Goal: Find specific page/section: Find specific page/section

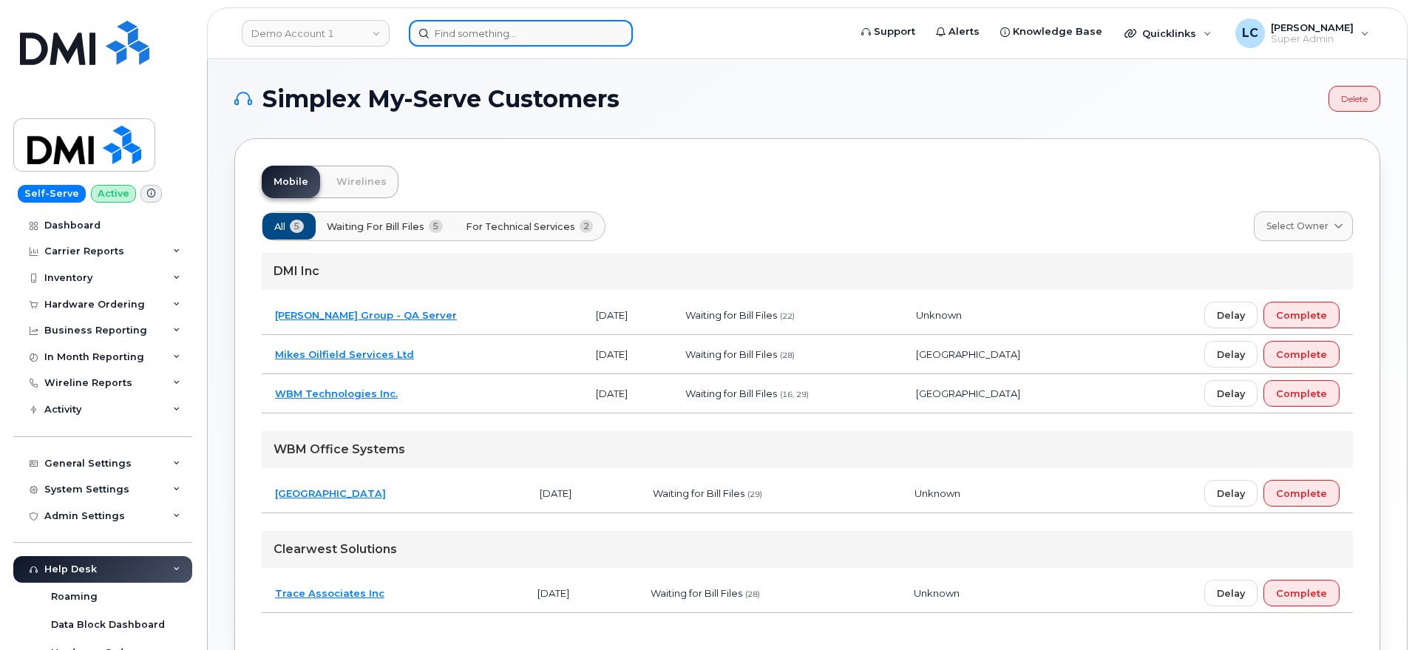
click at [478, 36] on input at bounding box center [521, 33] width 224 height 27
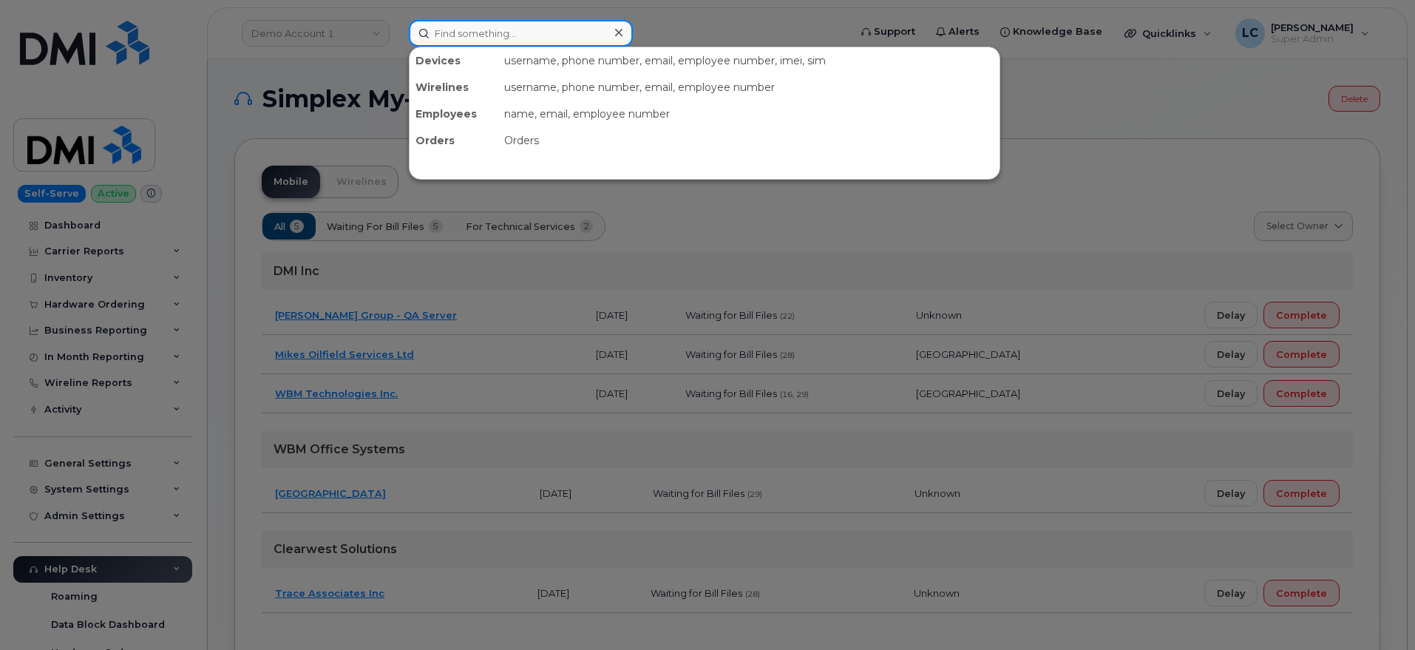
paste input "[PERSON_NAME]"
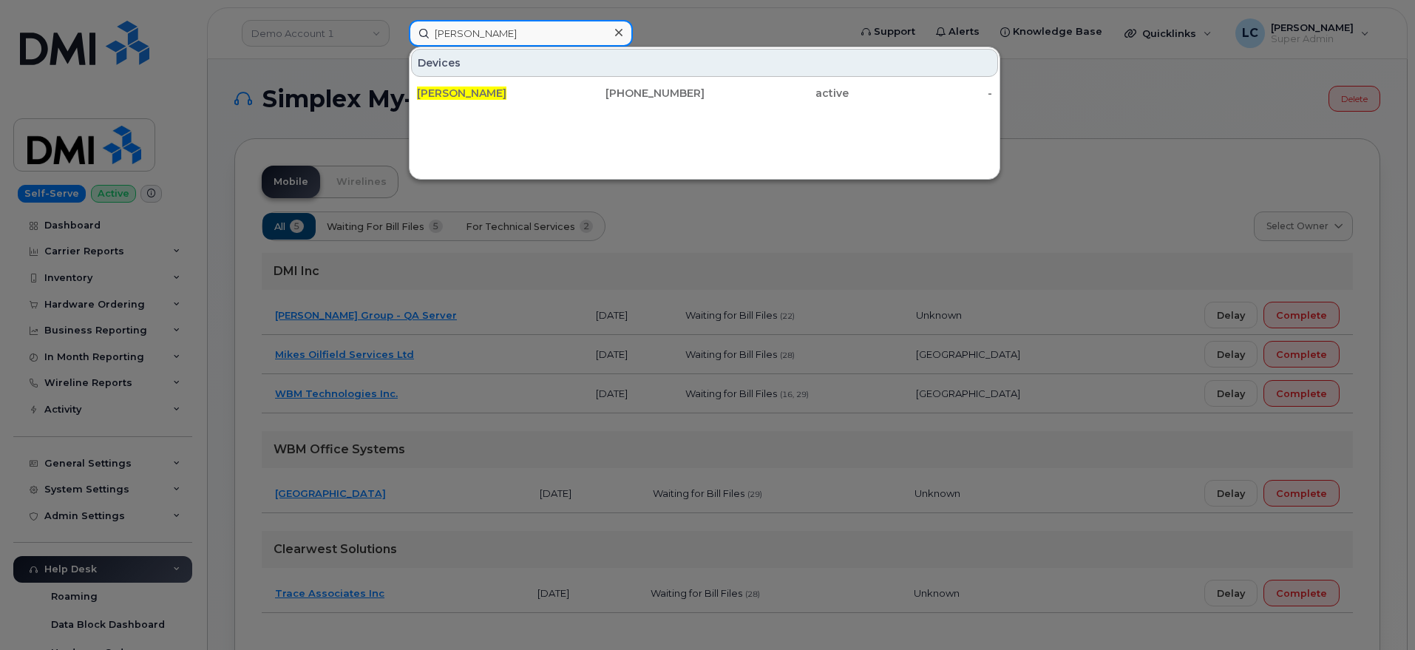
type input "[PERSON_NAME]"
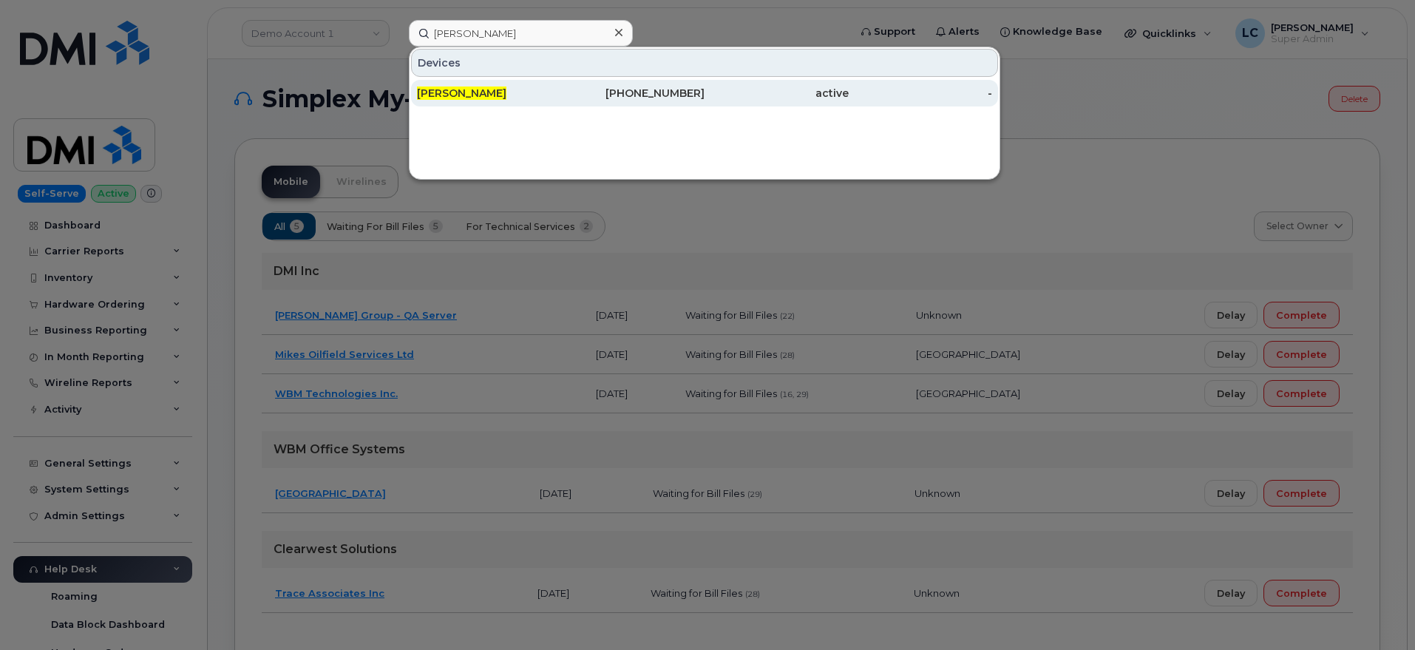
click at [532, 94] on div "[PERSON_NAME]" at bounding box center [489, 93] width 144 height 15
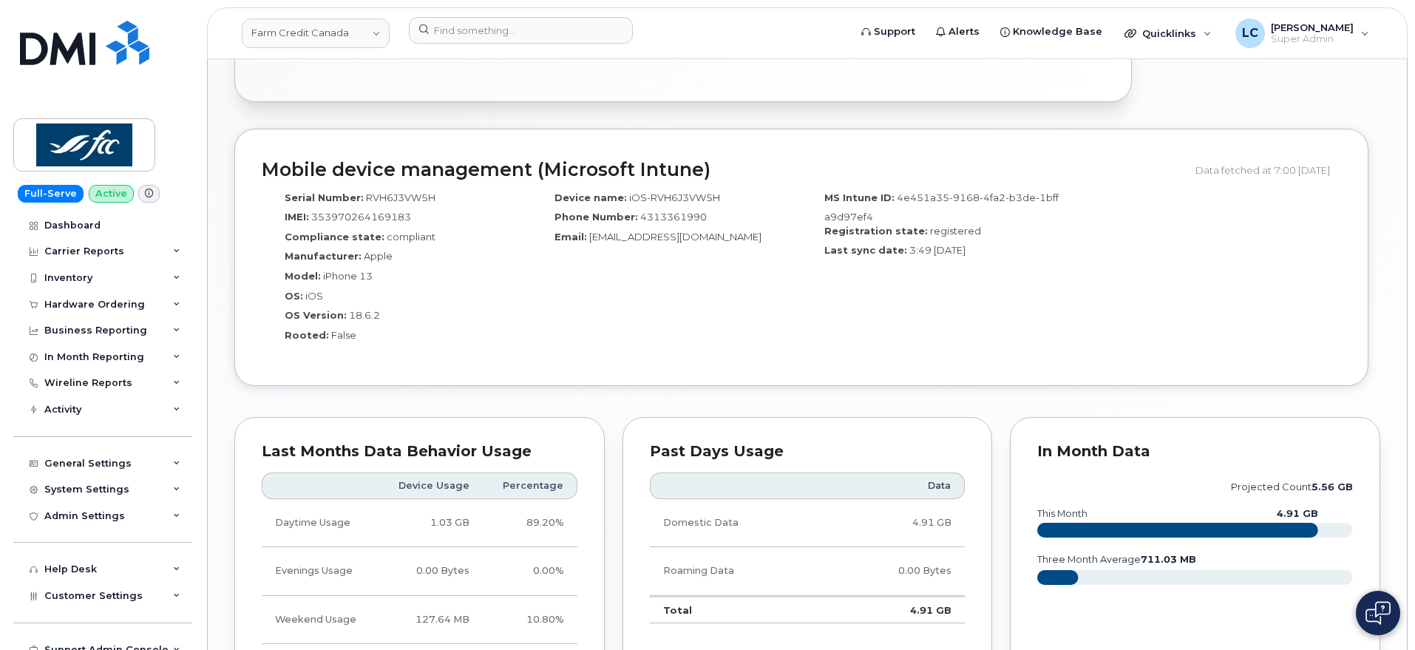
scroll to position [1287, 0]
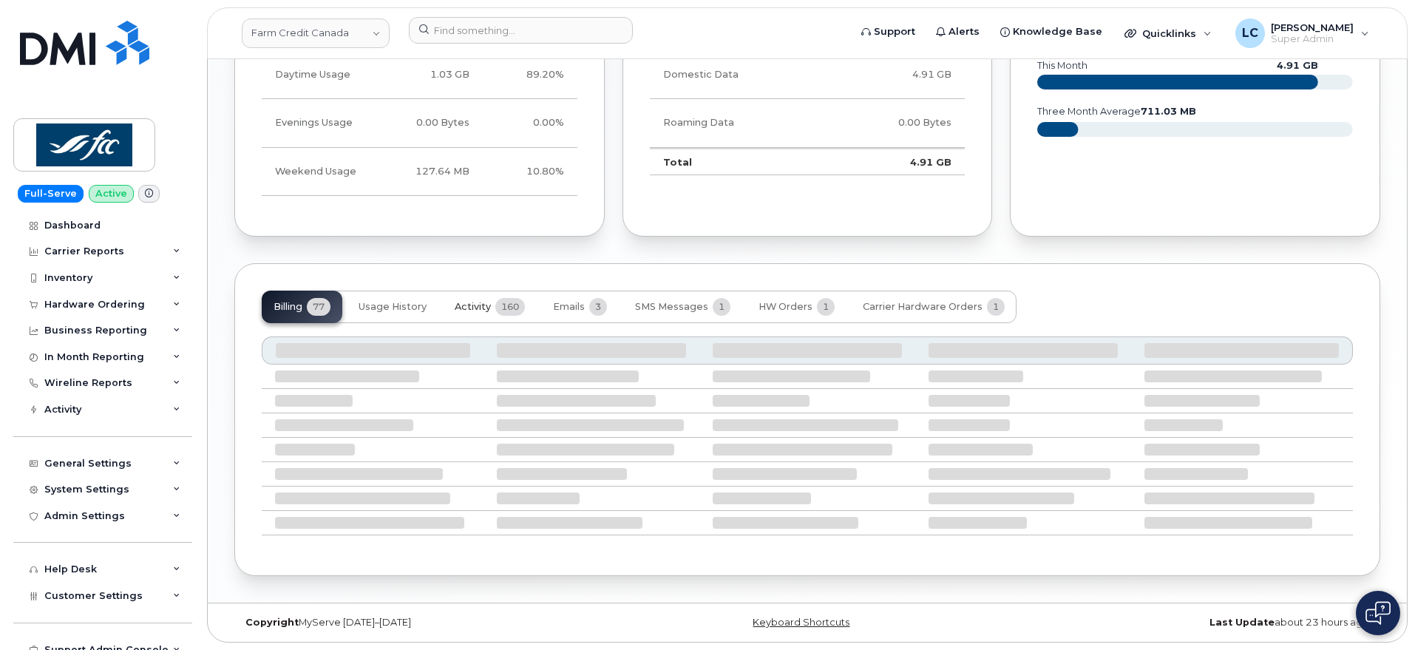
click at [498, 311] on span "160" at bounding box center [510, 307] width 30 height 18
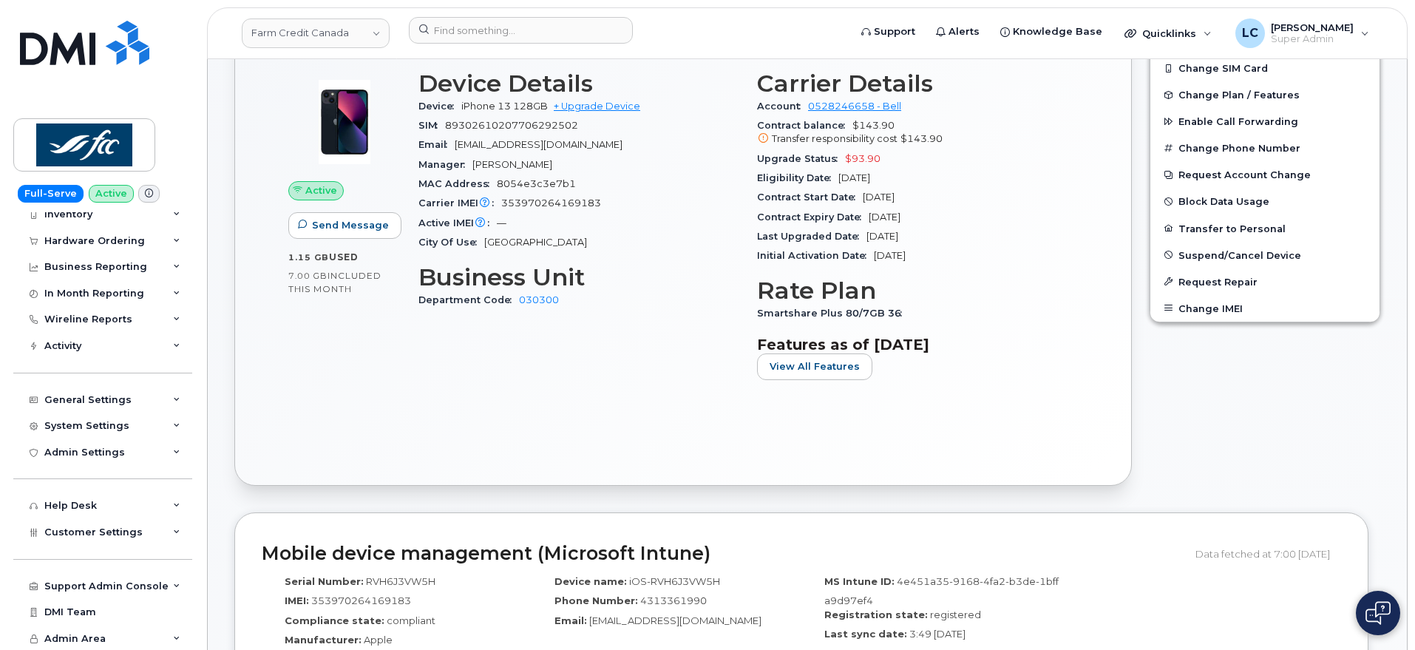
scroll to position [64, 0]
click at [138, 530] on div "Customer Settings" at bounding box center [102, 531] width 179 height 27
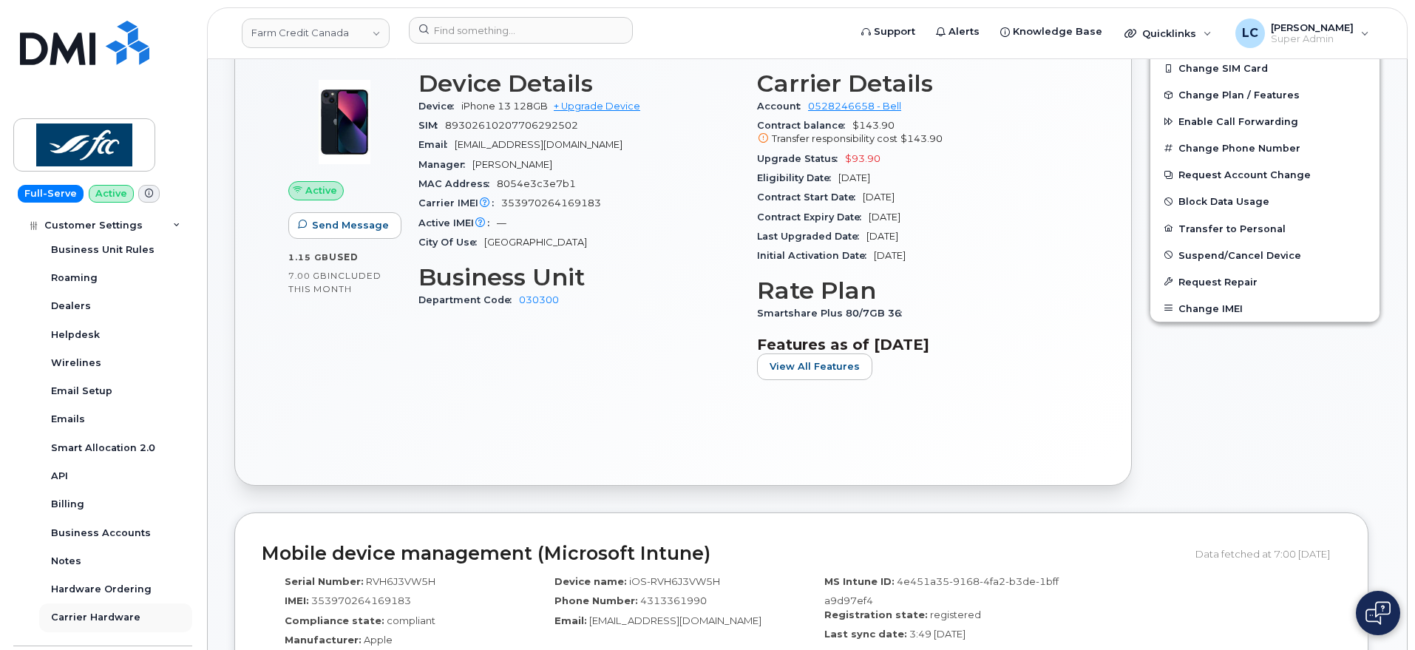
scroll to position [489, 0]
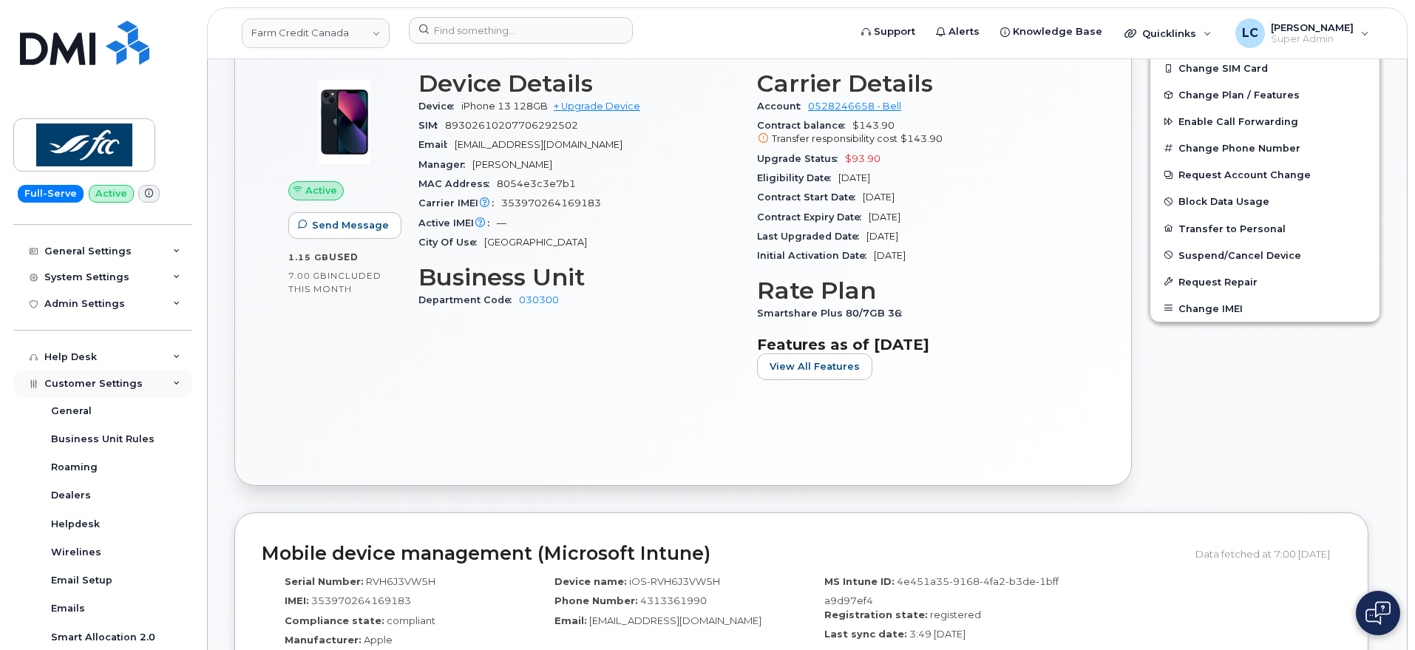
click at [135, 381] on span "Customer Settings" at bounding box center [93, 383] width 98 height 11
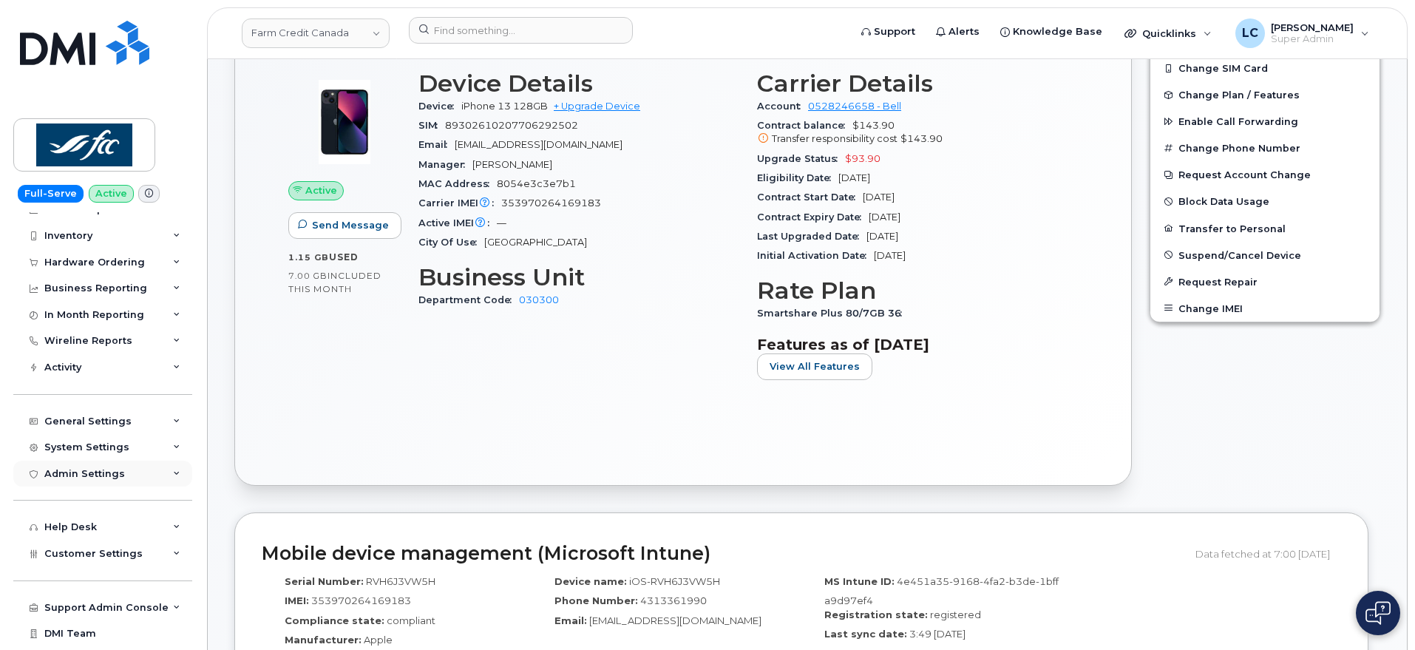
scroll to position [64, 0]
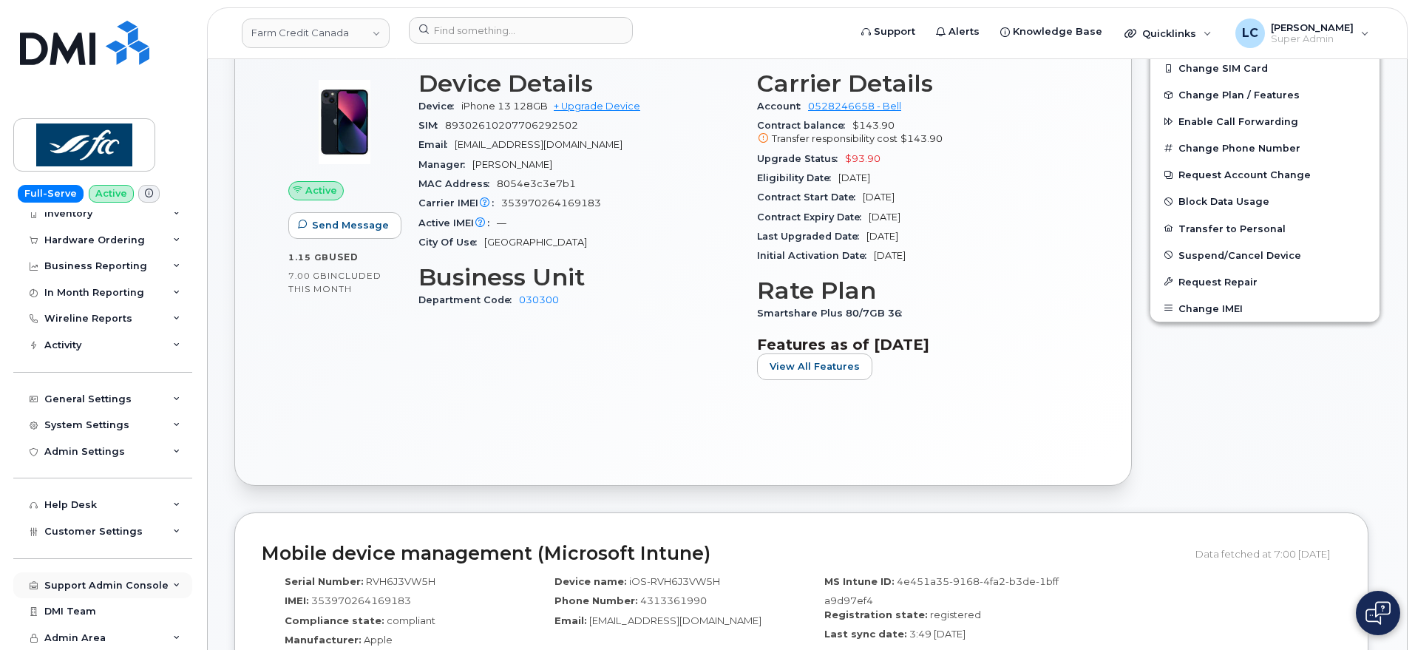
click at [93, 586] on div "Support Admin Console" at bounding box center [106, 586] width 124 height 12
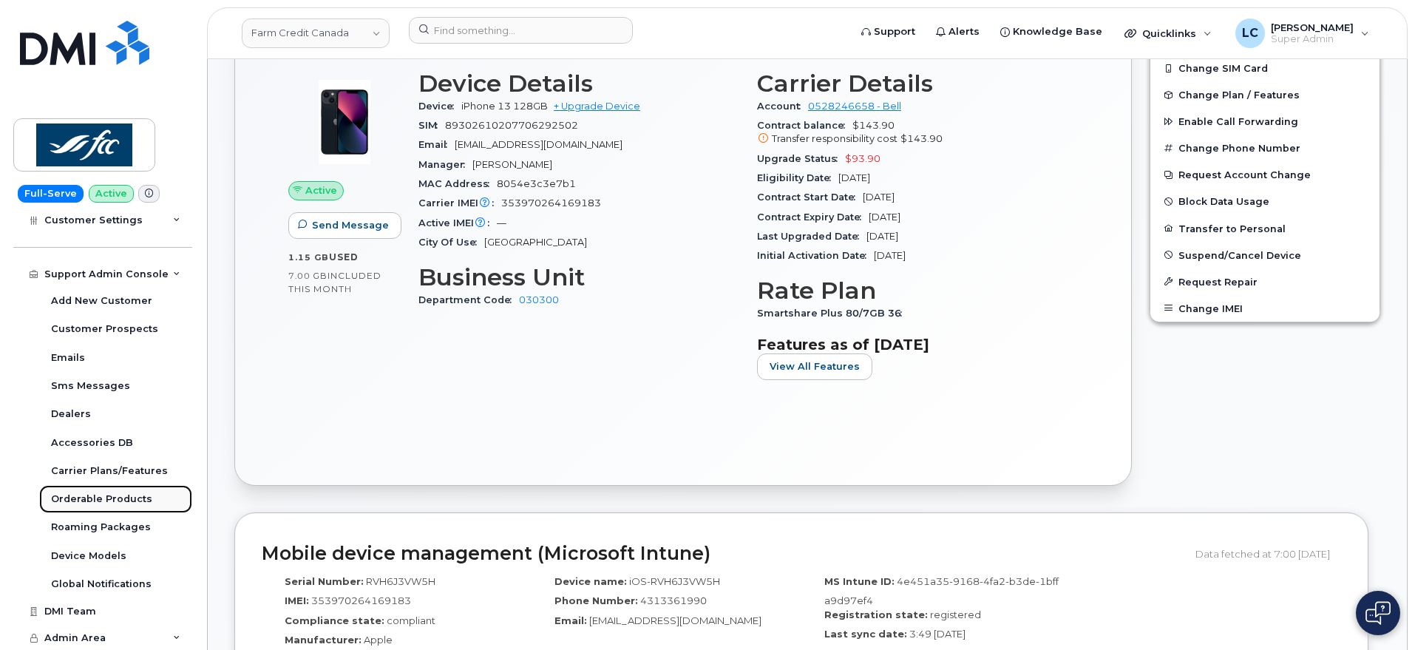
click at [133, 498] on div "Orderable Products" at bounding box center [101, 498] width 101 height 13
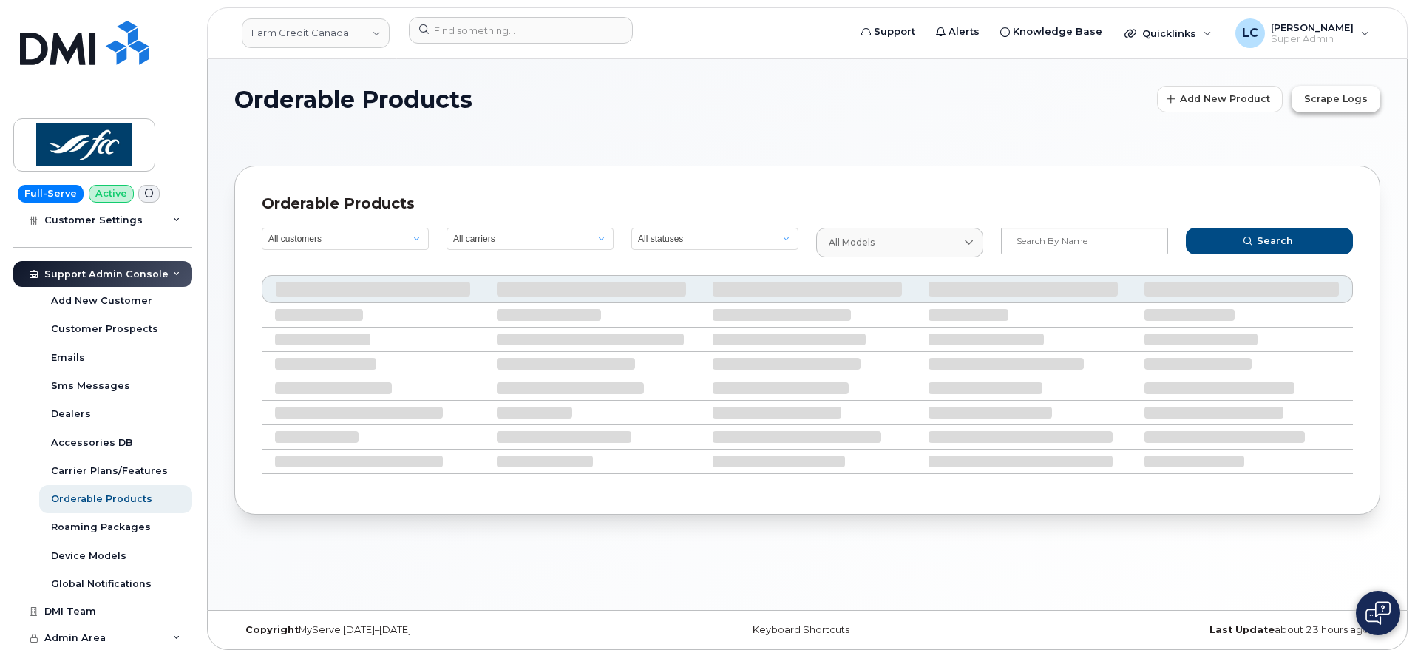
click at [1357, 87] on button "Scrape Logs" at bounding box center [1336, 99] width 89 height 27
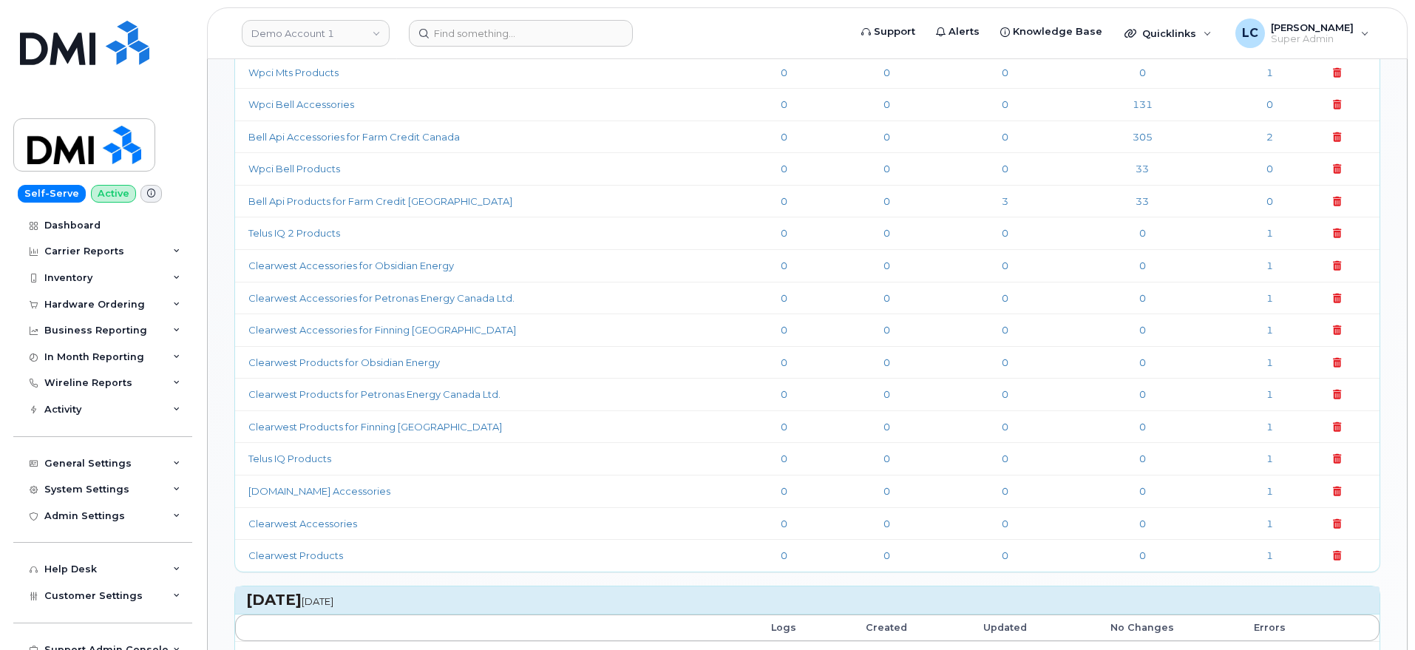
scroll to position [1109, 0]
